Goal: Information Seeking & Learning: Learn about a topic

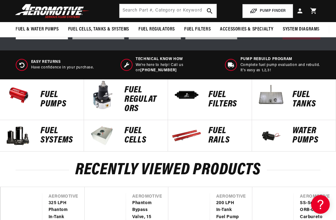
scroll to position [231, 0]
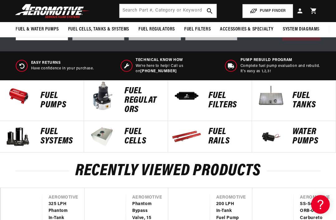
click at [159, 60] on span "Technical Know How" at bounding box center [176, 60] width 80 height 5
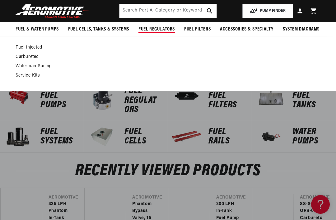
scroll to position [215, 0]
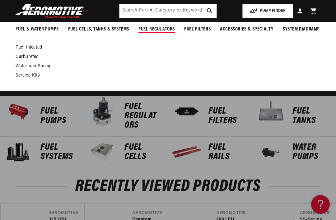
click at [21, 59] on link "Carbureted" at bounding box center [165, 57] width 299 height 6
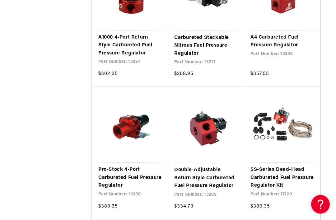
scroll to position [614, 0]
click at [98, 166] on link "Pro-Stock 4-Port Carbureted Fuel Pressure Regulator" at bounding box center [129, 178] width 63 height 24
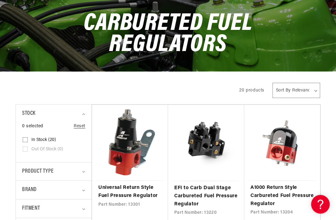
scroll to position [66, 0]
click at [120, 184] on link "Universal Return Style Fuel Pressure Regulator" at bounding box center [129, 192] width 63 height 16
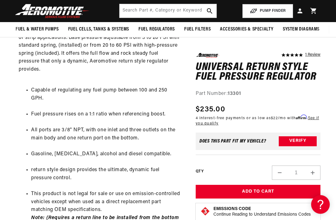
scroll to position [271, 0]
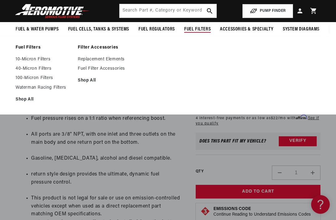
click at [85, 60] on link "Replacement Elements" at bounding box center [106, 60] width 56 height 6
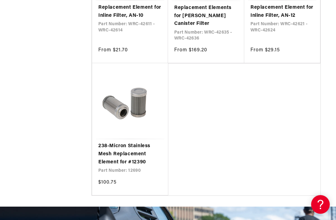
scroll to position [956, 0]
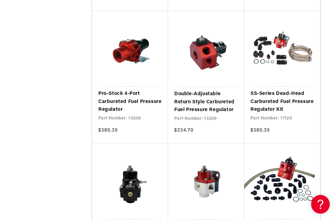
scroll to position [707, 0]
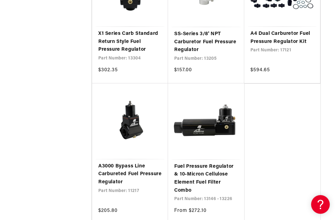
scroll to position [884, 0]
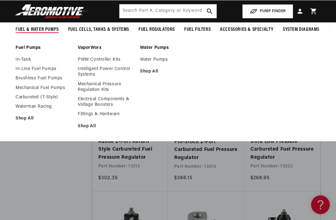
scroll to position [377, 0]
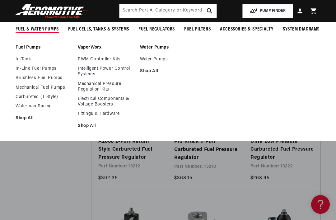
click at [151, 62] on link "Water Pumps" at bounding box center [168, 60] width 56 height 6
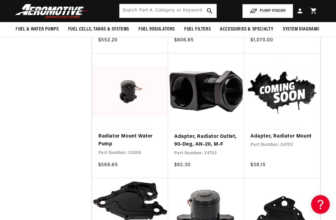
scroll to position [363, 0]
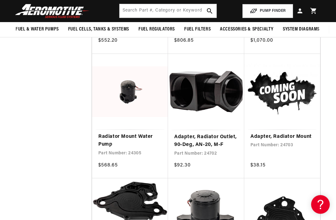
click at [106, 135] on link "Radiator Mount Water Pump" at bounding box center [129, 141] width 63 height 16
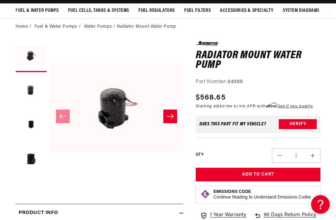
scroll to position [48, 0]
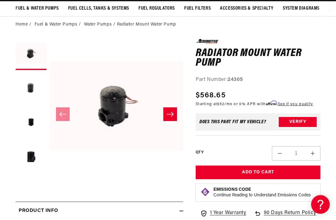
click at [28, 158] on button "Load image 4 in gallery view" at bounding box center [31, 157] width 31 height 31
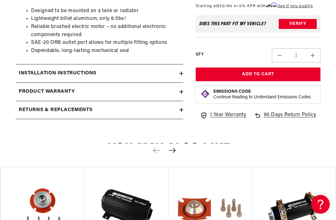
scroll to position [305, 0]
click at [31, 72] on h2 "Installation Instructions" at bounding box center [58, 73] width 78 height 8
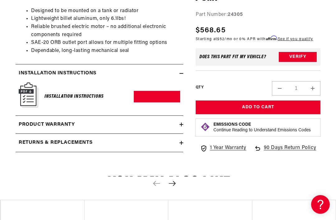
click at [153, 97] on link "Download PDF" at bounding box center [157, 97] width 46 height 12
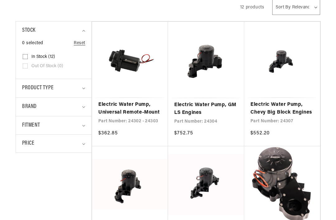
scroll to position [138, 0]
click at [109, 113] on link "Electric Water Pump, Universal Remote-Mount" at bounding box center [129, 109] width 63 height 16
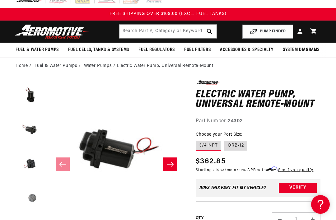
scroll to position [6, 0]
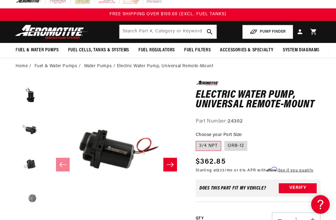
click at [26, 129] on button "Load image 3 in gallery view" at bounding box center [31, 130] width 31 height 31
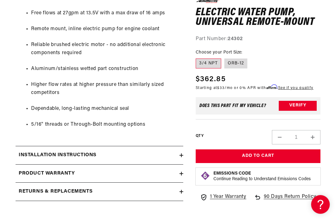
scroll to position [449, 0]
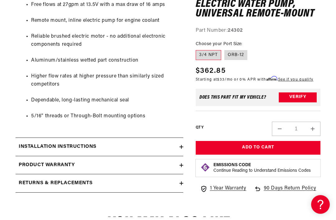
click at [33, 143] on h2 "Installation Instructions" at bounding box center [58, 147] width 78 height 8
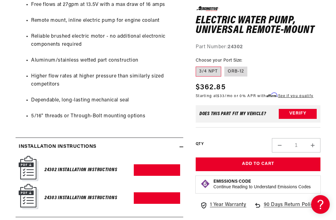
click at [141, 164] on link "Download PDF" at bounding box center [157, 170] width 46 height 12
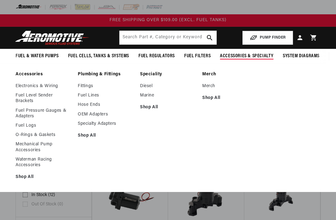
click at [88, 123] on link "Specialty Adapters" at bounding box center [106, 124] width 56 height 6
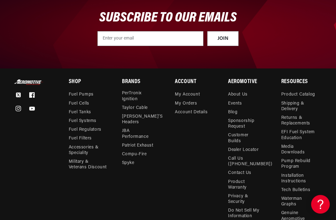
scroll to position [1005, 0]
click at [235, 93] on link "About Us" at bounding box center [238, 95] width 20 height 7
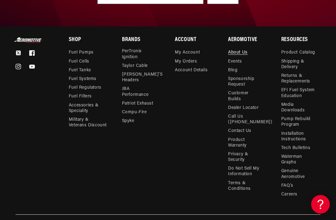
scroll to position [732, 0]
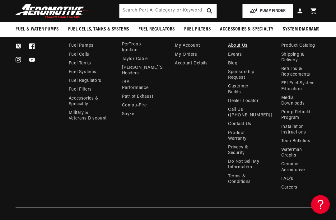
click at [302, 143] on link "Tech Bulletins" at bounding box center [295, 141] width 29 height 9
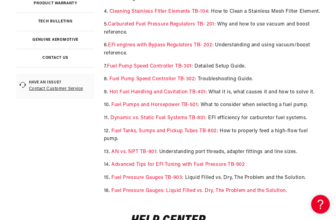
scroll to position [216, 0]
click at [118, 115] on link "Dynamic vs. Static Fuel Systems TB-801" at bounding box center [157, 117] width 95 height 5
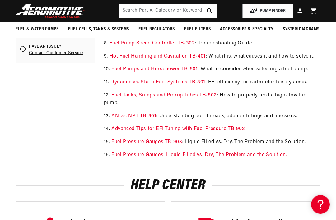
scroll to position [248, 0]
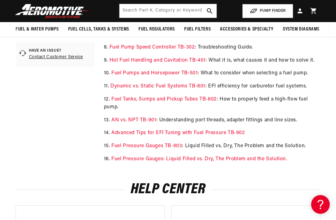
click at [123, 59] on link "Hot Fuel Handling and Cavitation TB-401" at bounding box center [158, 60] width 96 height 5
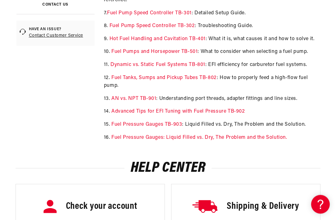
scroll to position [269, 0]
click at [129, 122] on link "Fuel Pressure Gauges TB-903" at bounding box center [146, 124] width 71 height 5
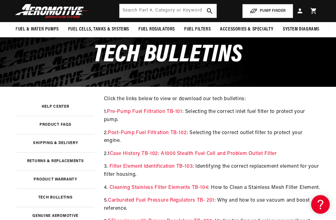
scroll to position [0, 0]
